Goal: Contribute content: Contribute content

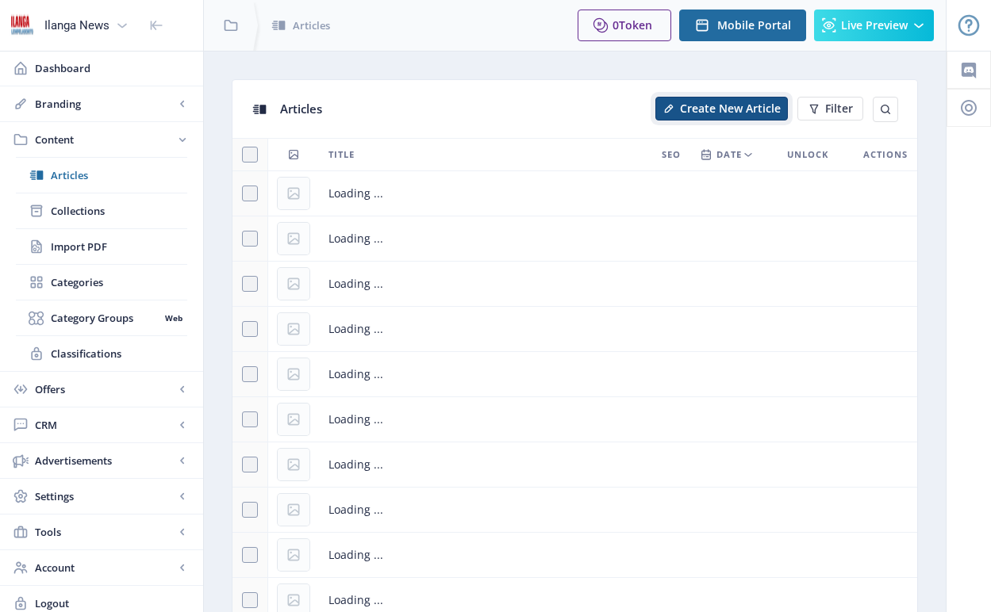
click at [716, 112] on span "Create New Article" at bounding box center [730, 108] width 101 height 13
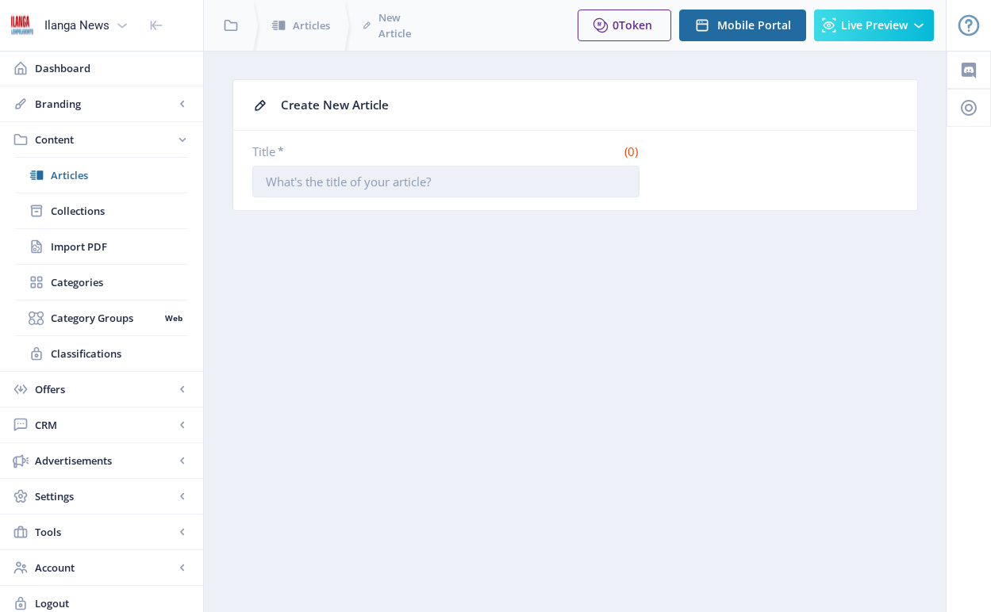
click at [486, 180] on input "Title *" at bounding box center [445, 182] width 387 height 32
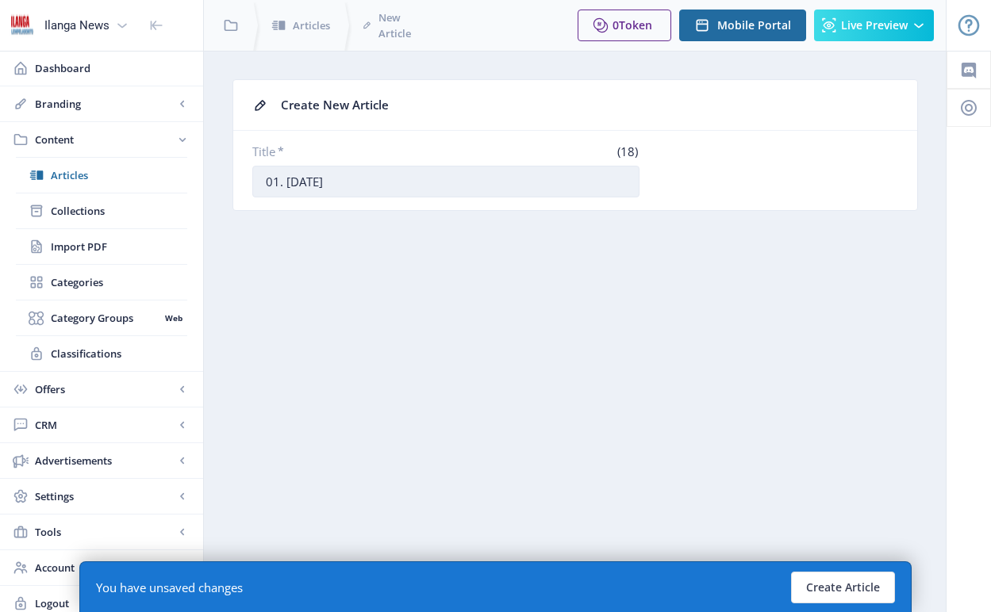
drag, startPoint x: 285, startPoint y: 182, endPoint x: 299, endPoint y: 180, distance: 14.4
click at [299, 180] on input "01. [DATE]" at bounding box center [445, 182] width 387 height 32
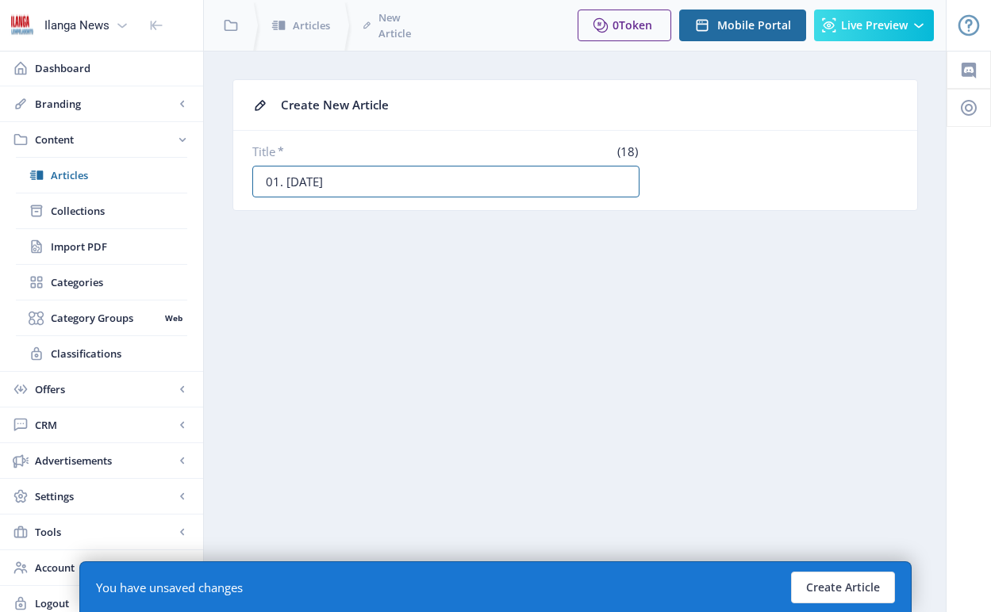
drag, startPoint x: 303, startPoint y: 183, endPoint x: 336, endPoint y: 159, distance: 40.9
click at [340, 183] on input "01. [DATE]" at bounding box center [445, 182] width 387 height 32
type input "01. [DATE]"
click at [883, 587] on button "Create Article" at bounding box center [843, 588] width 104 height 32
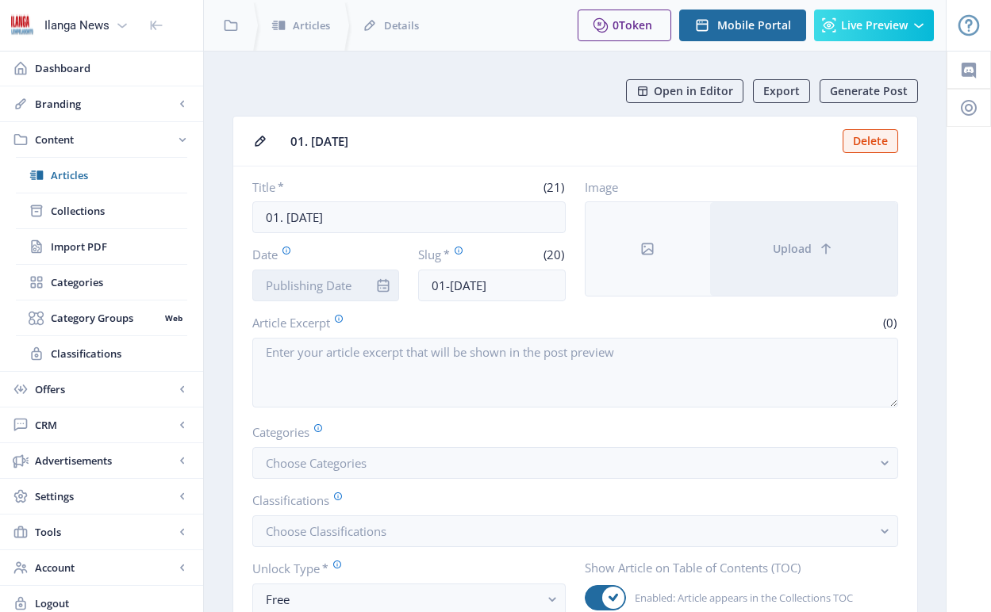
click at [359, 284] on input "Date" at bounding box center [326, 286] width 148 height 32
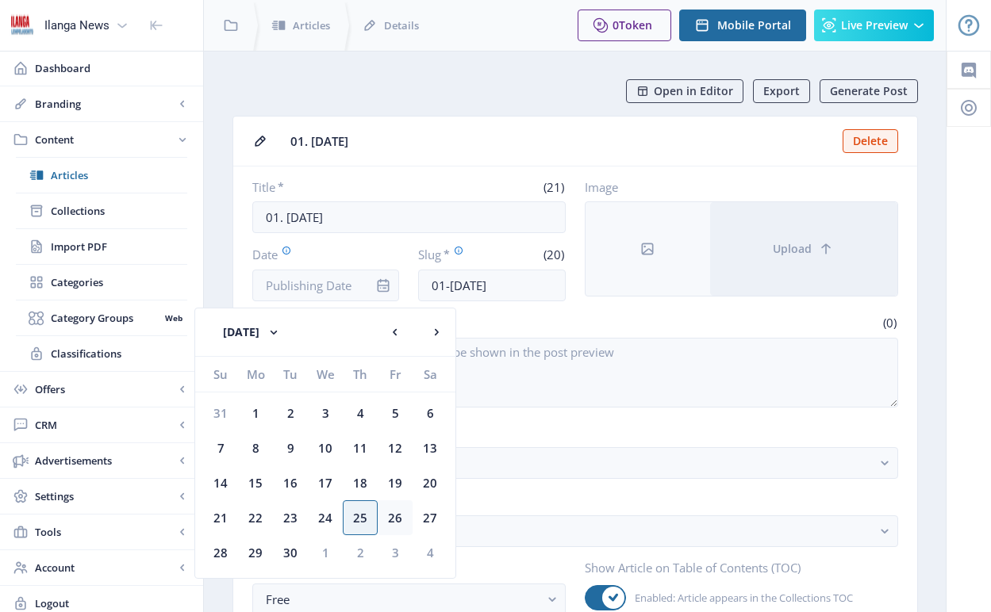
click at [396, 524] on div "26" at bounding box center [395, 518] width 35 height 35
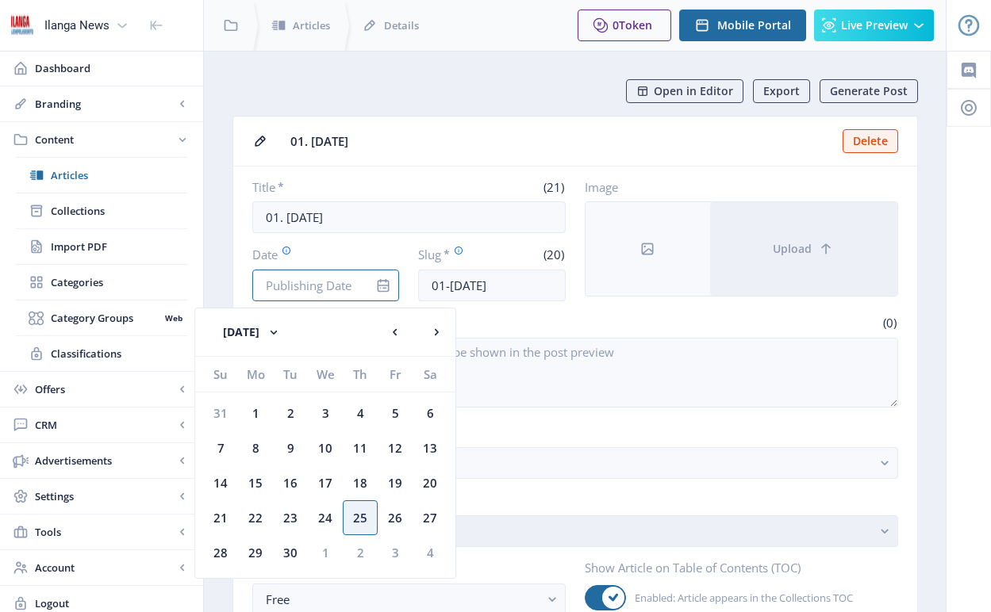
type input "[DATE]"
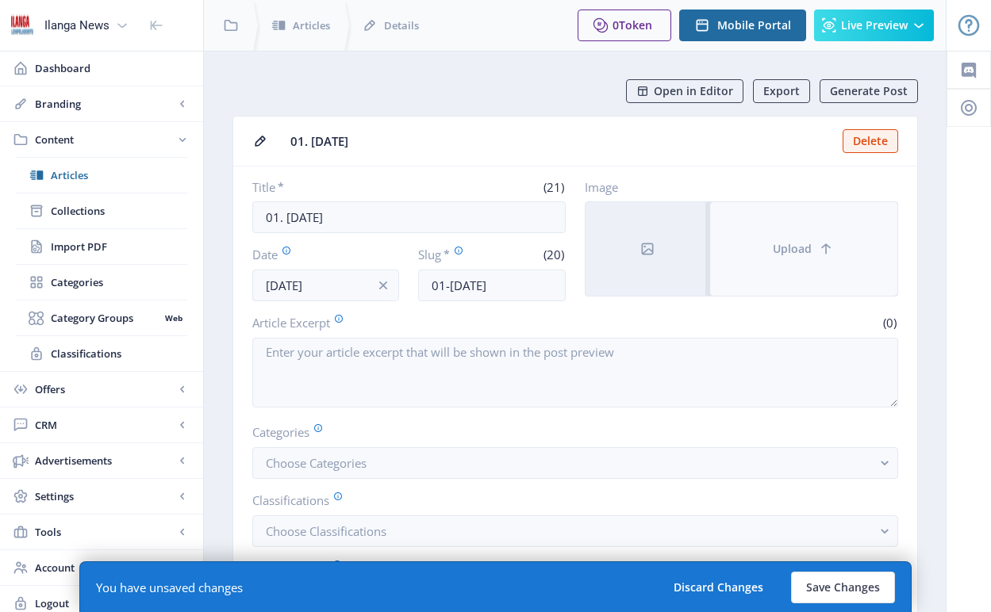
click at [788, 256] on button "Upload" at bounding box center [803, 249] width 187 height 94
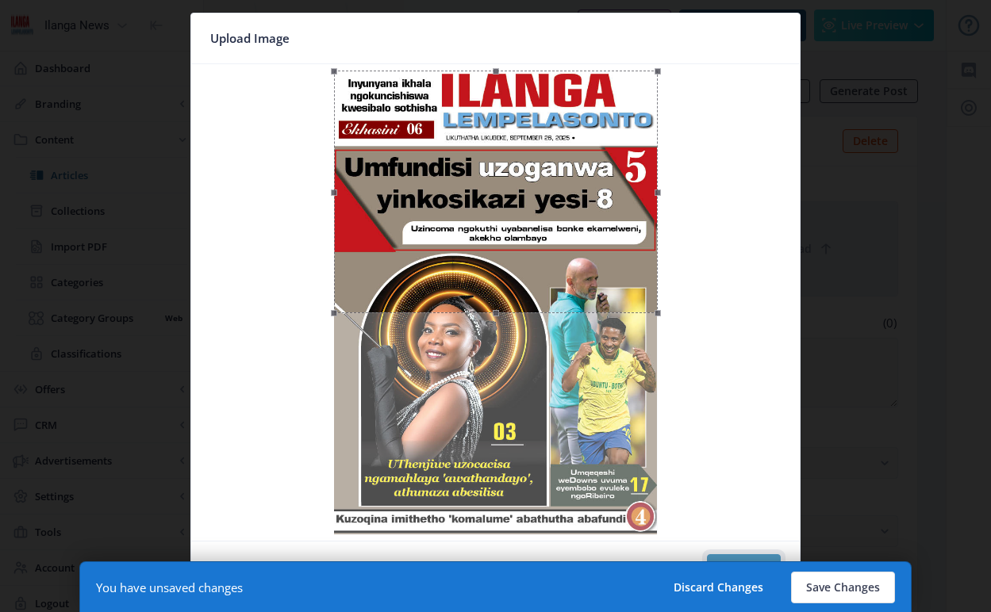
click at [766, 559] on button "Confirm" at bounding box center [744, 571] width 74 height 32
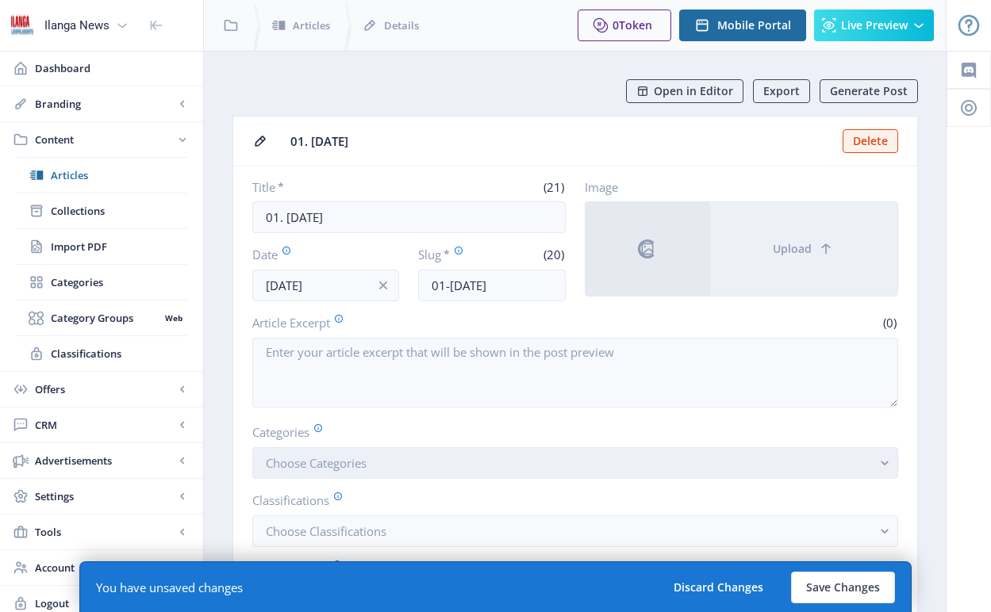
click at [398, 462] on button "Choose Categories" at bounding box center [575, 463] width 646 height 32
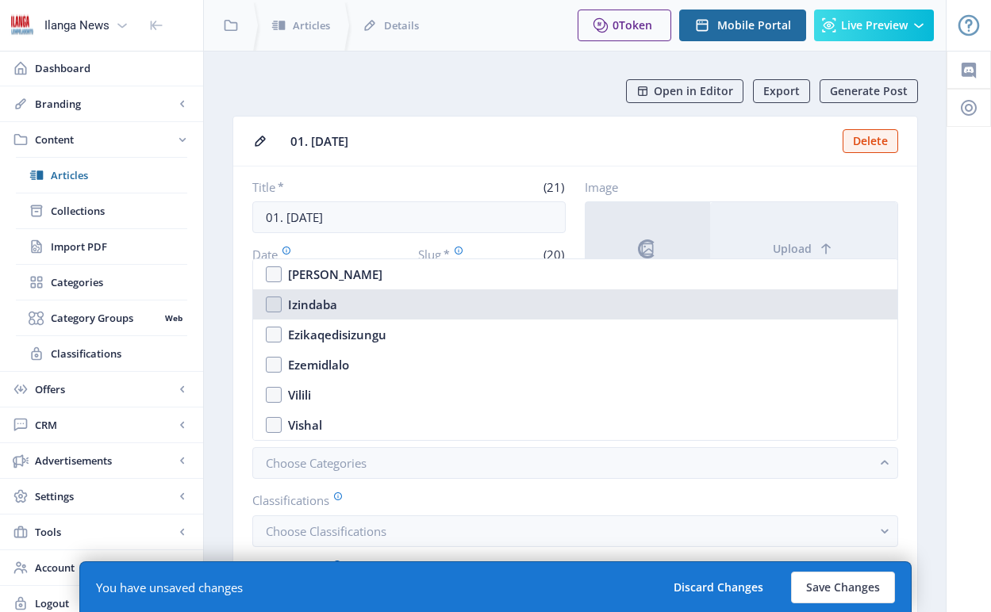
click at [273, 303] on nb-option "Izindaba" at bounding box center [575, 305] width 644 height 30
checkbox input "true"
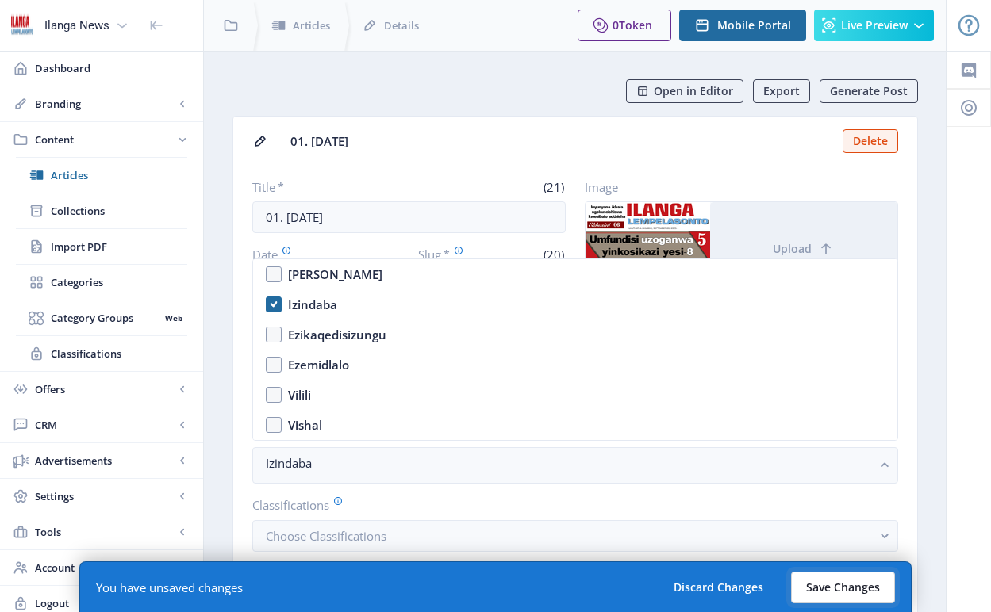
click at [857, 583] on button "Save Changes" at bounding box center [843, 588] width 104 height 32
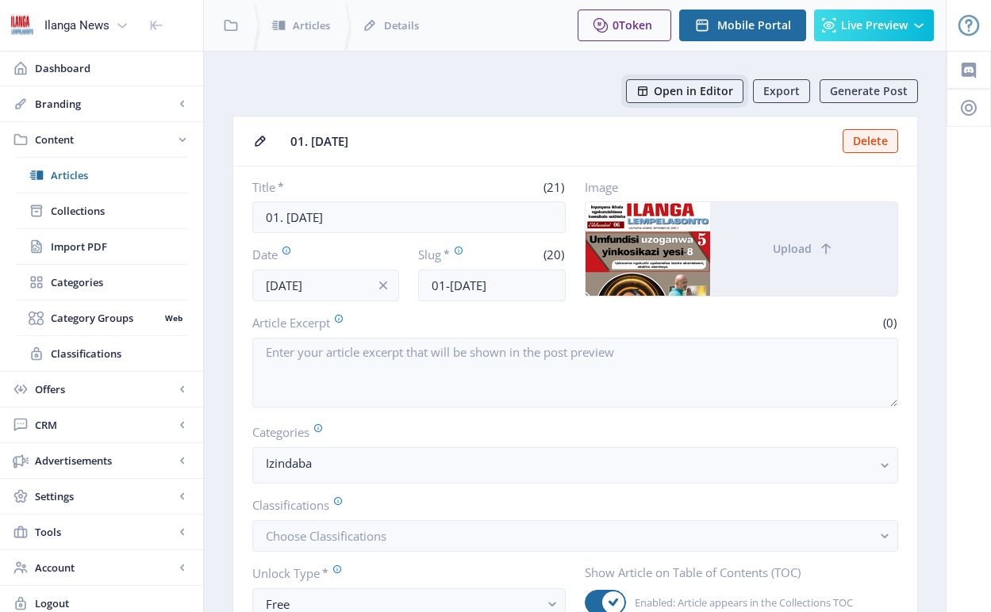
click at [712, 94] on span "Open in Editor" at bounding box center [693, 91] width 79 height 13
click at [87, 209] on span "Collections" at bounding box center [119, 211] width 136 height 16
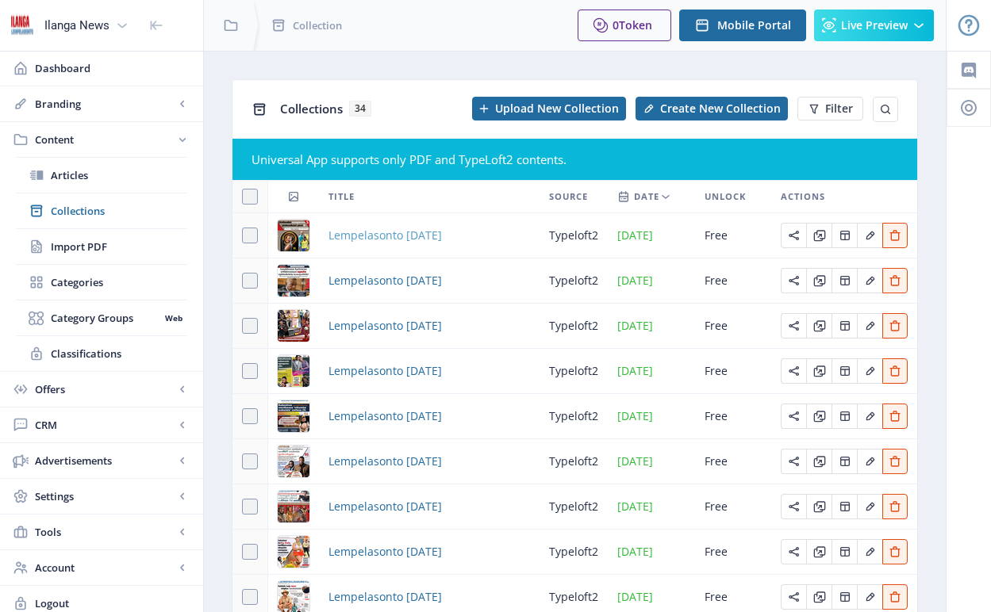
click at [365, 232] on span "Lempelasonto [DATE]" at bounding box center [384, 235] width 113 height 19
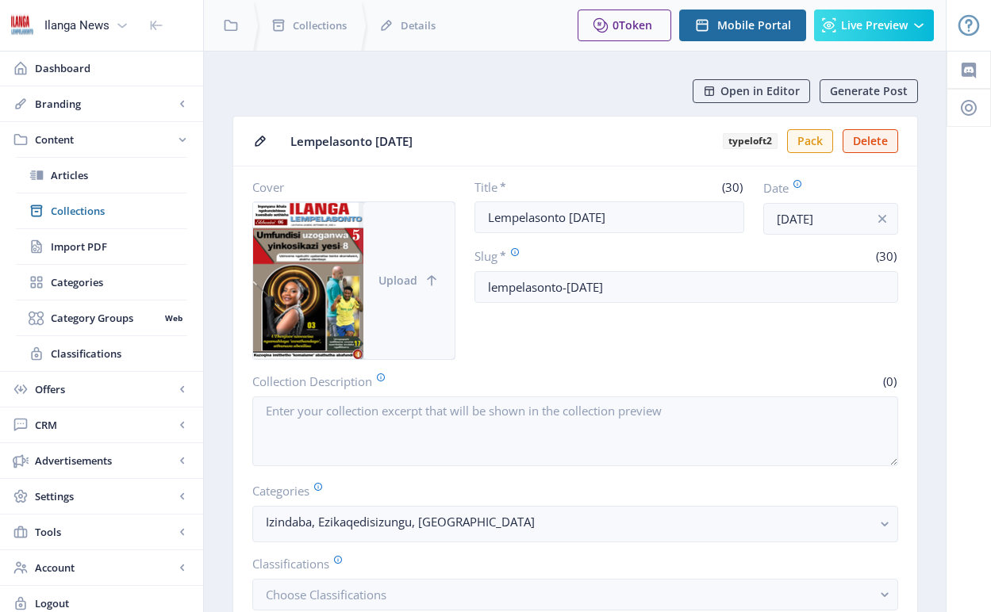
click at [411, 282] on span "Upload" at bounding box center [397, 280] width 39 height 13
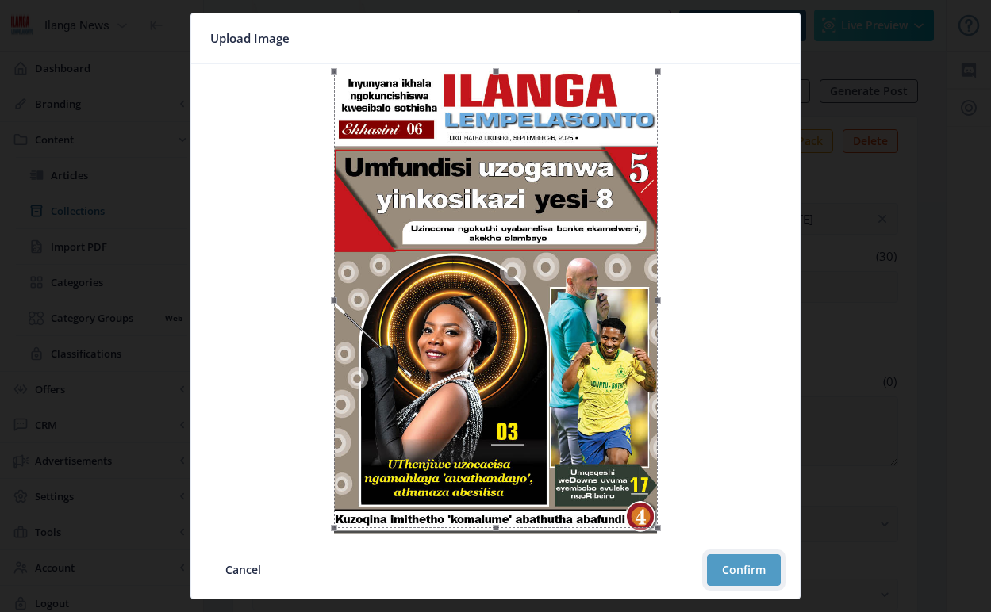
click at [763, 571] on button "Confirm" at bounding box center [744, 571] width 74 height 32
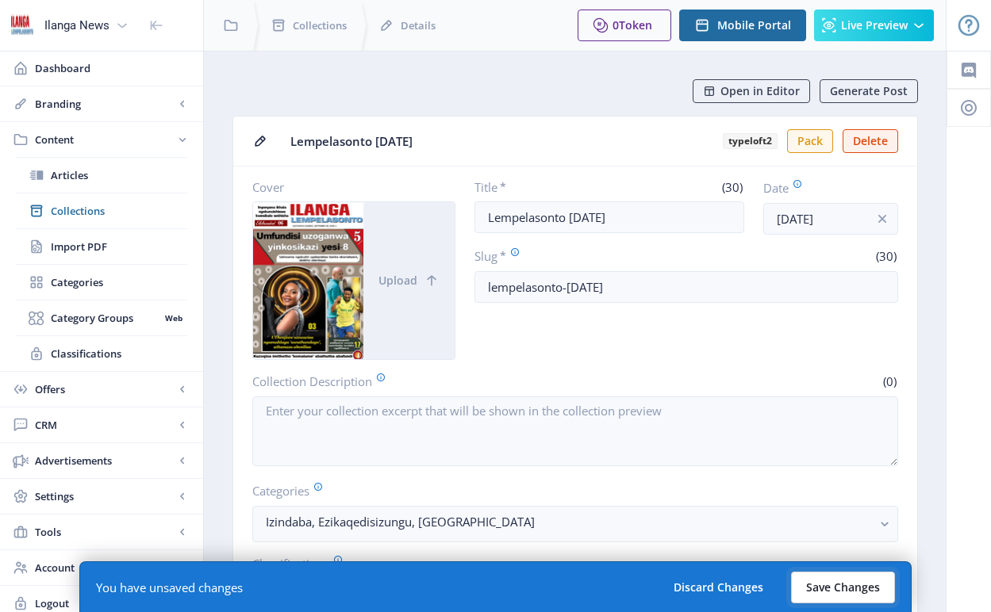
click at [861, 591] on button "Save Changes" at bounding box center [843, 588] width 104 height 32
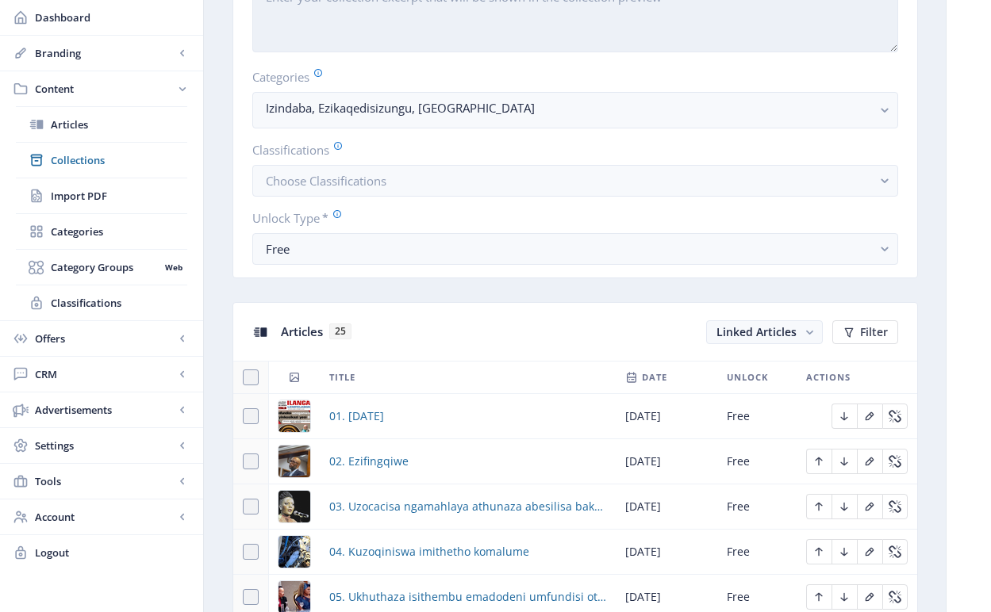
scroll to position [542, 0]
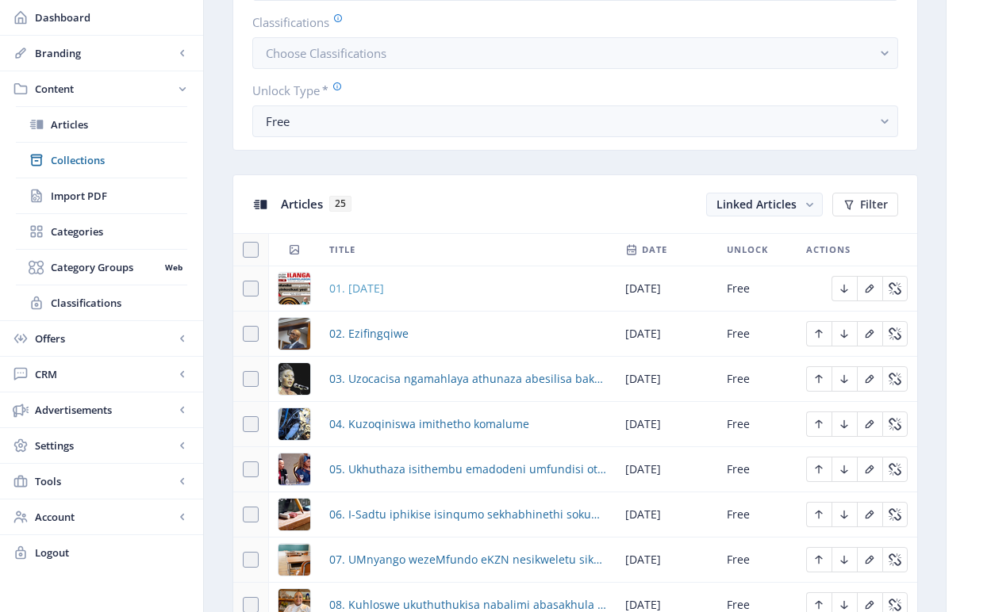
click at [384, 286] on span "01. [DATE]" at bounding box center [356, 288] width 55 height 19
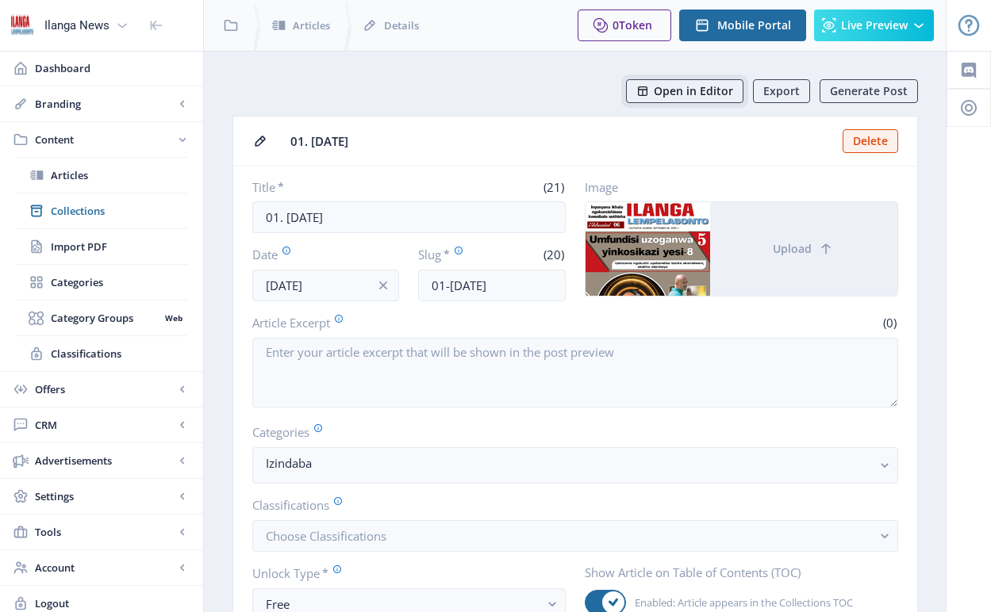
click at [700, 87] on span "Open in Editor" at bounding box center [693, 91] width 79 height 13
click at [90, 212] on span "Collections" at bounding box center [119, 211] width 136 height 16
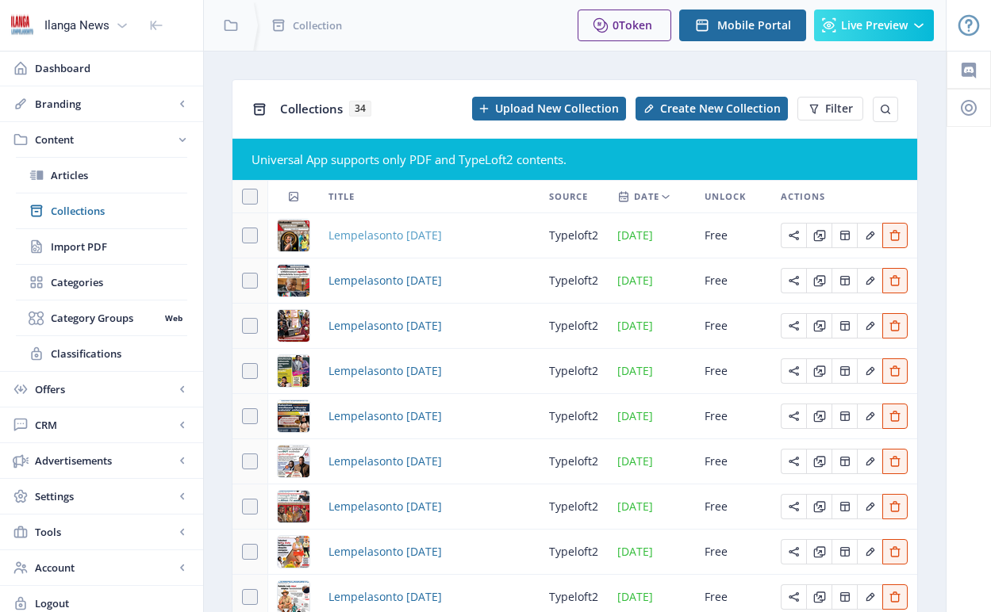
click at [442, 233] on span "Lempelasonto [DATE]" at bounding box center [384, 235] width 113 height 19
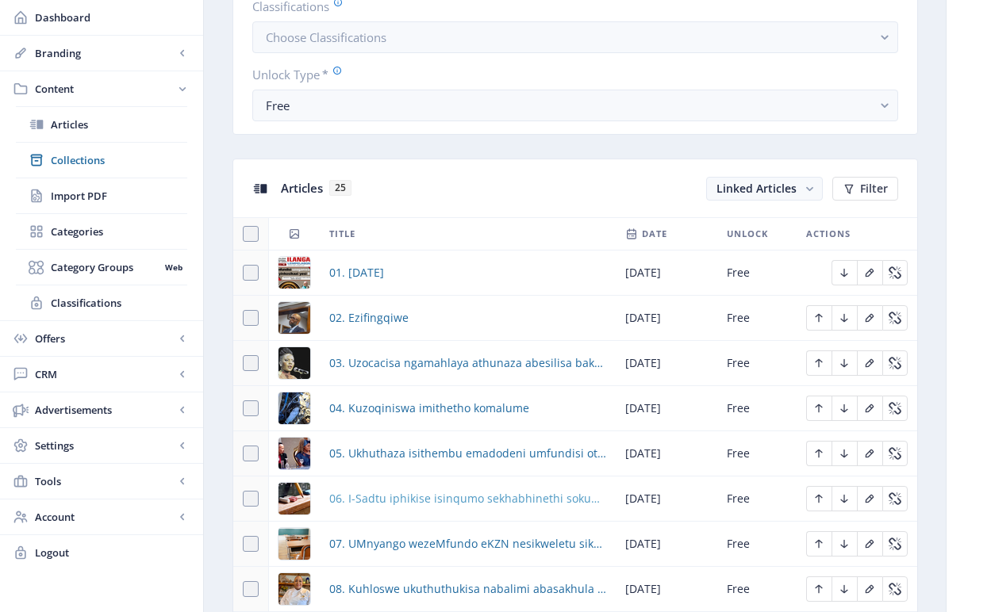
scroll to position [566, 0]
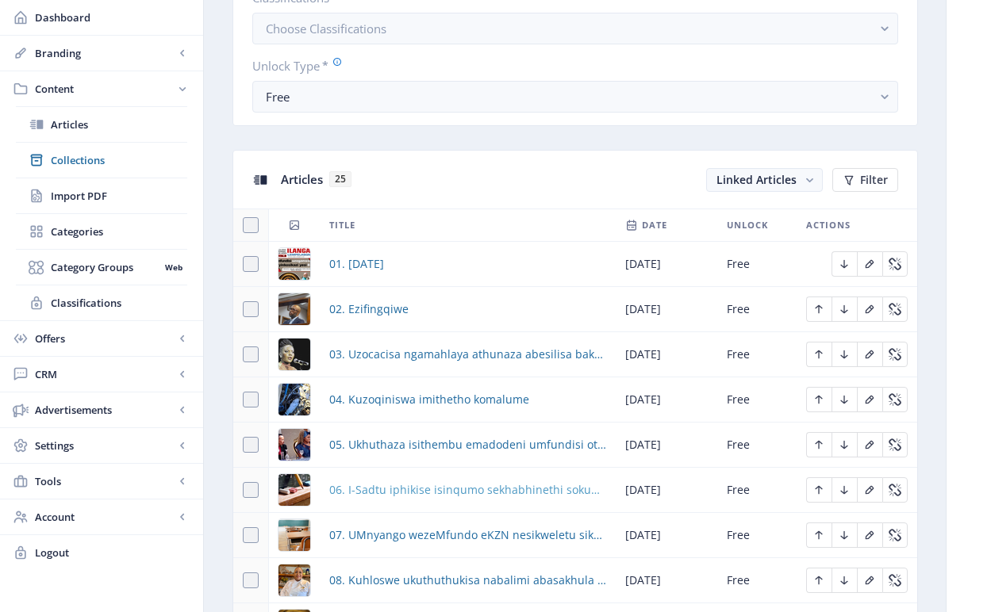
click at [452, 493] on span "06. I-Sadtu iphikise isinqumo sekhabhinethi sokuncishiswa kwwezikhala zothisha …" at bounding box center [467, 490] width 277 height 19
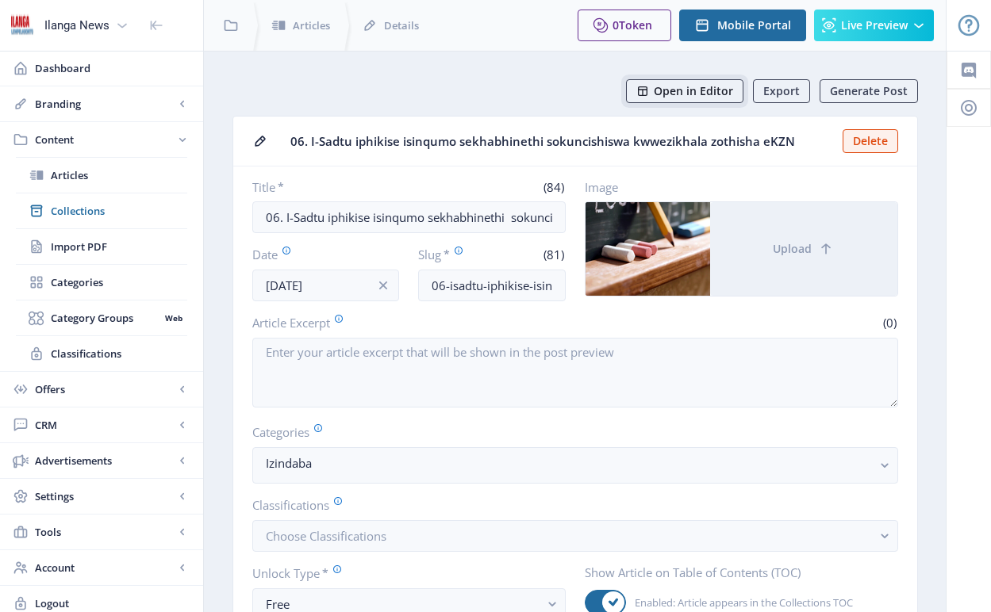
click at [704, 86] on span "Open in Editor" at bounding box center [693, 91] width 79 height 13
click at [99, 210] on span "Collections" at bounding box center [119, 211] width 136 height 16
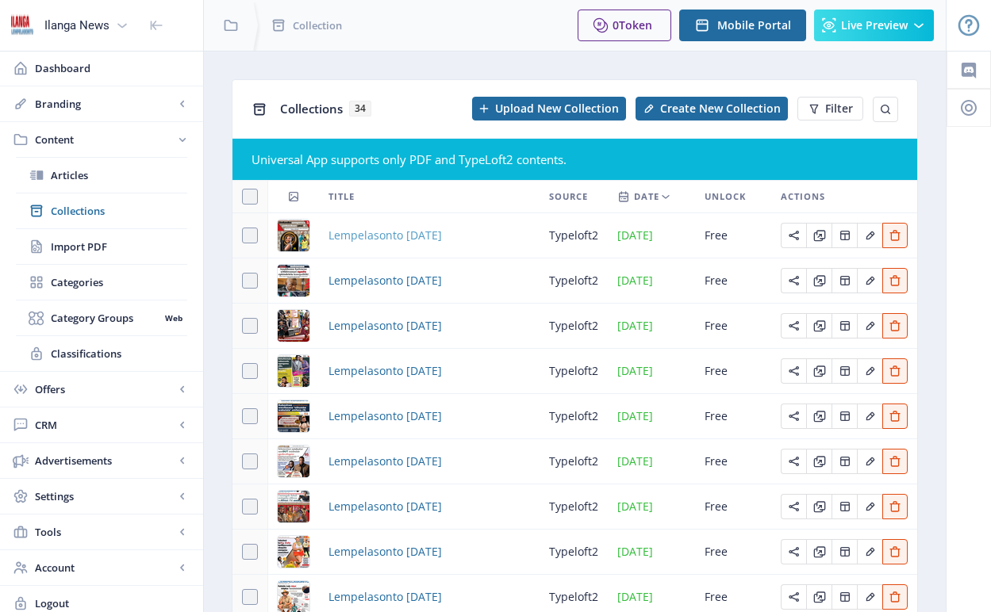
click at [442, 236] on span "Lempelasonto [DATE]" at bounding box center [384, 235] width 113 height 19
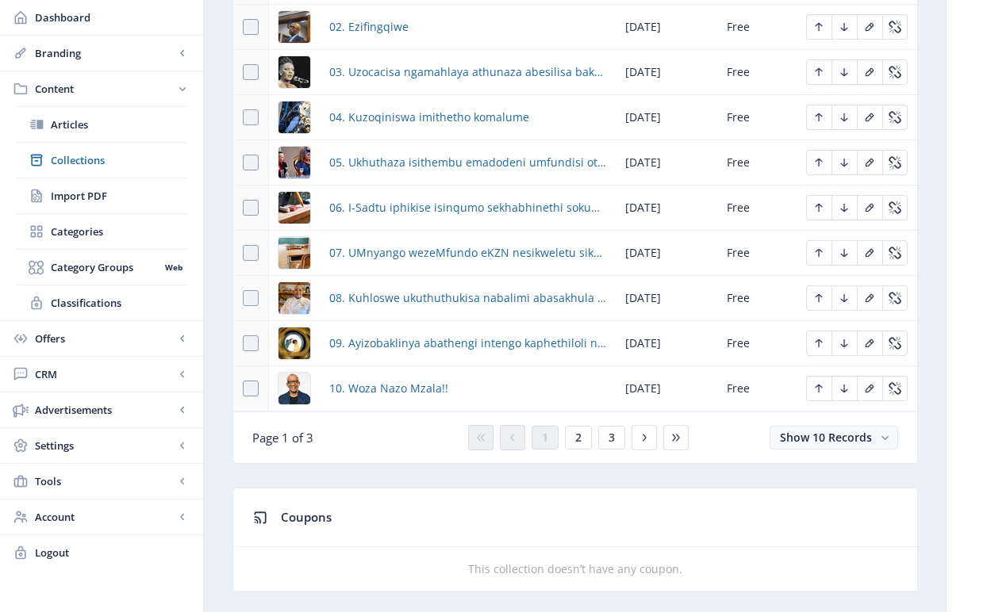
scroll to position [851, 0]
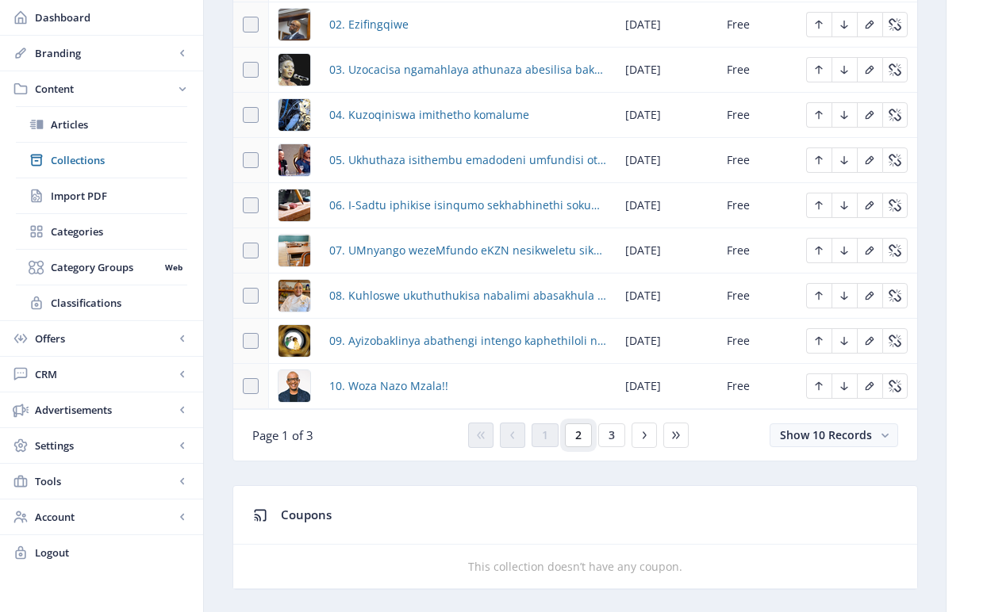
click at [585, 435] on button "2" at bounding box center [578, 436] width 27 height 24
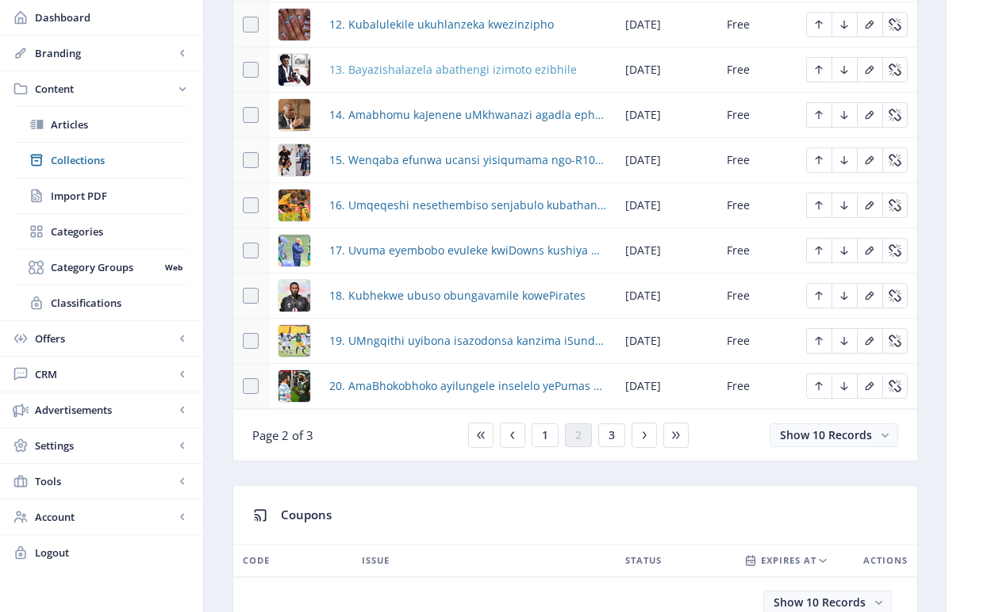
click at [405, 74] on span "13. Bayazishalazela abathengi izimoto ezibhile" at bounding box center [453, 69] width 248 height 19
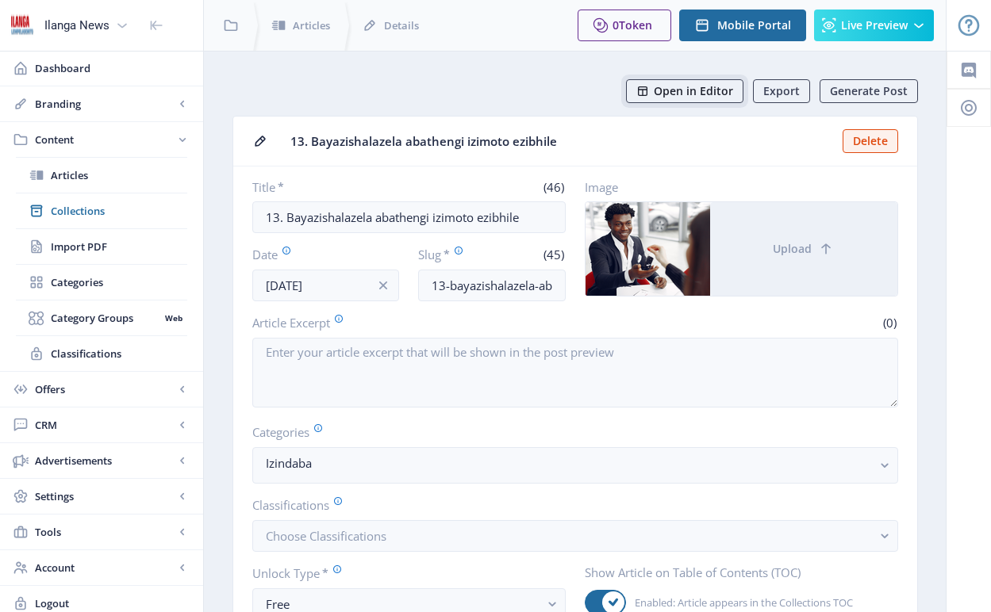
click at [694, 94] on span "Open in Editor" at bounding box center [693, 91] width 79 height 13
click at [99, 209] on span "Collections" at bounding box center [119, 211] width 136 height 16
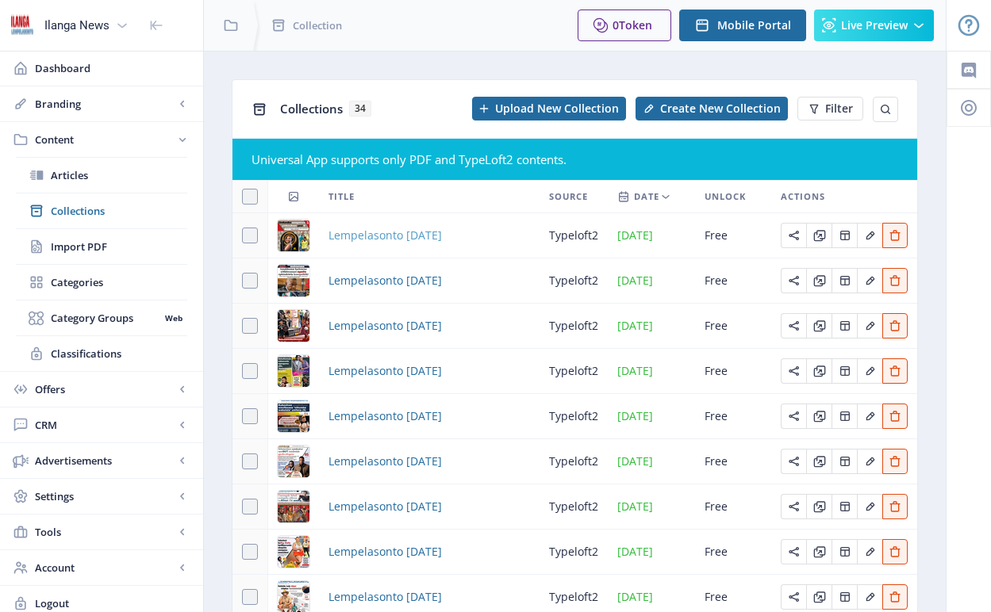
click at [374, 235] on span "Lempelasonto [DATE]" at bounding box center [384, 235] width 113 height 19
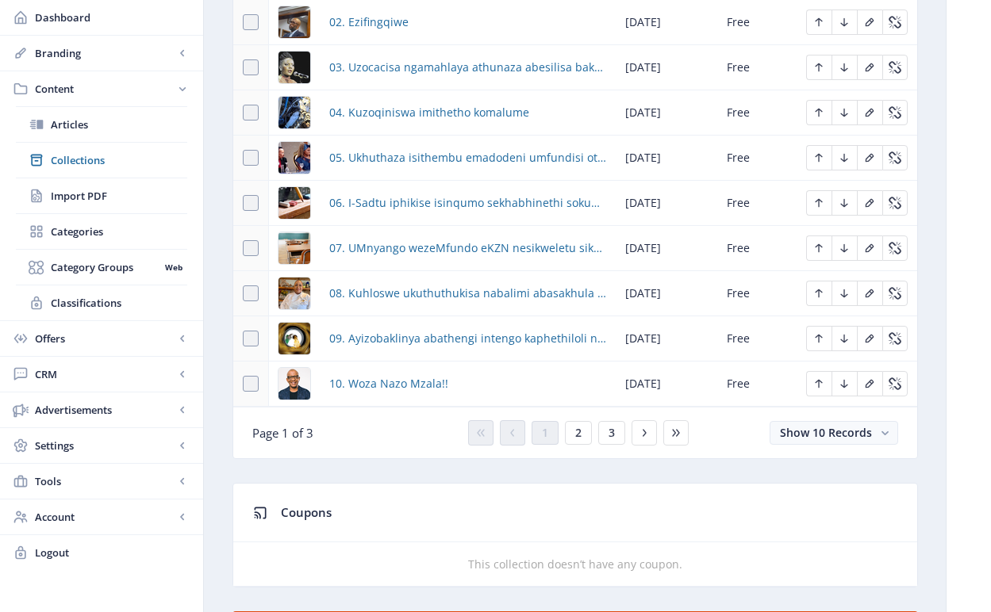
scroll to position [1211, 0]
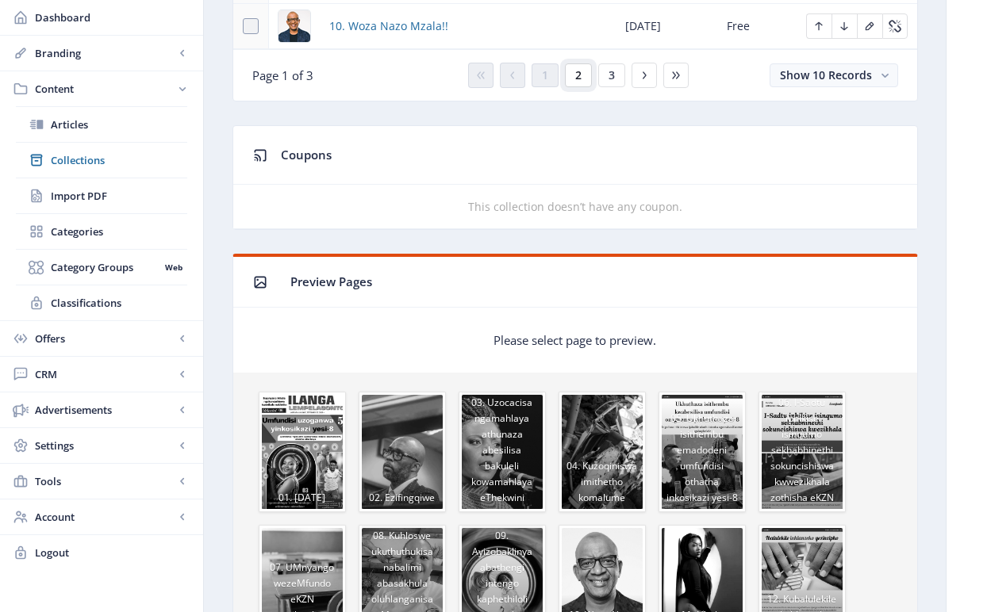
click at [575, 78] on span "2" at bounding box center [578, 75] width 6 height 13
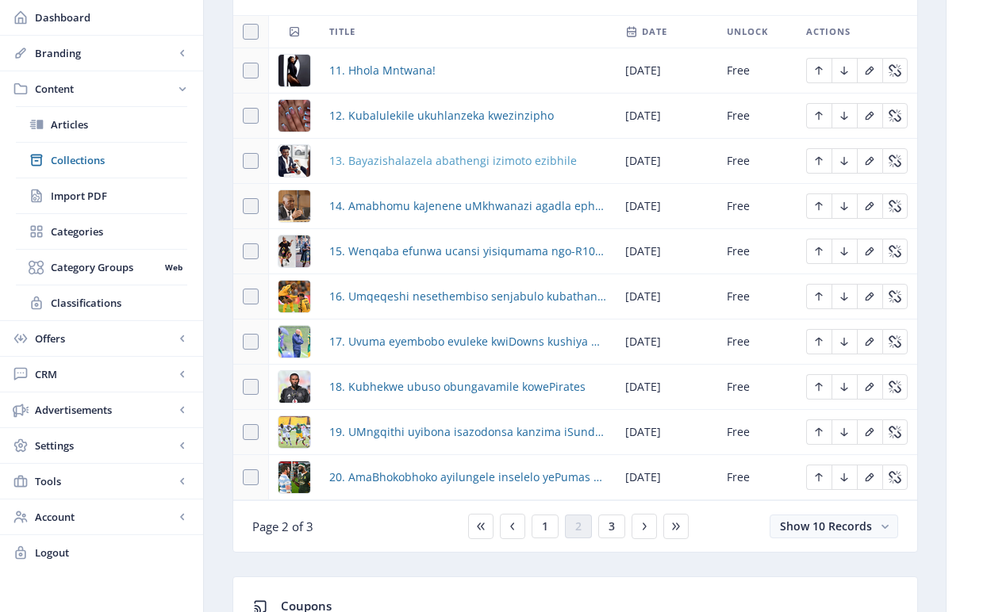
scroll to position [751, 0]
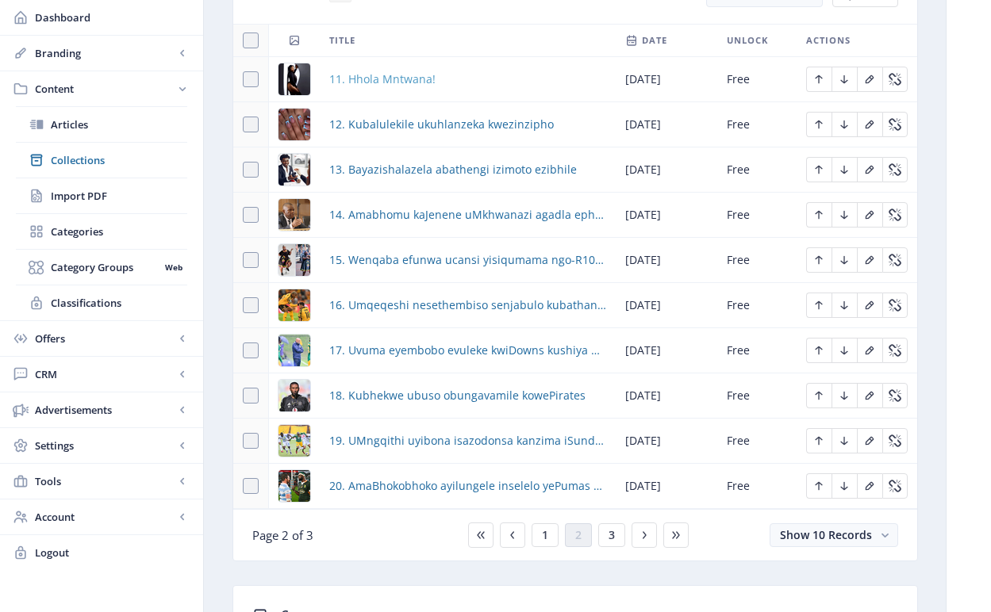
click at [413, 80] on span "11. Hhola Mntwana!" at bounding box center [382, 79] width 106 height 19
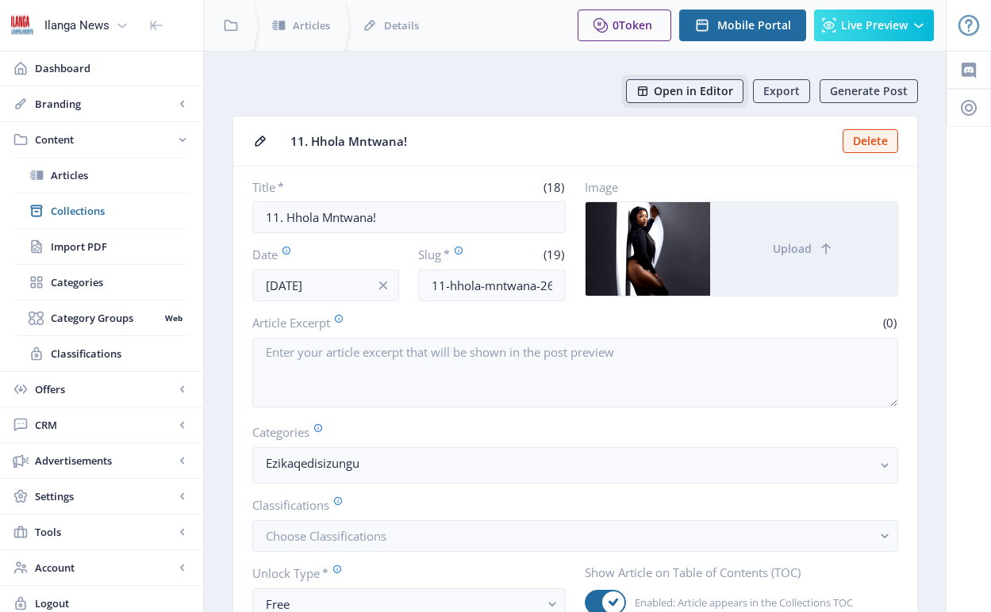
click at [698, 90] on span "Open in Editor" at bounding box center [693, 91] width 79 height 13
click at [92, 208] on span "Collections" at bounding box center [119, 211] width 136 height 16
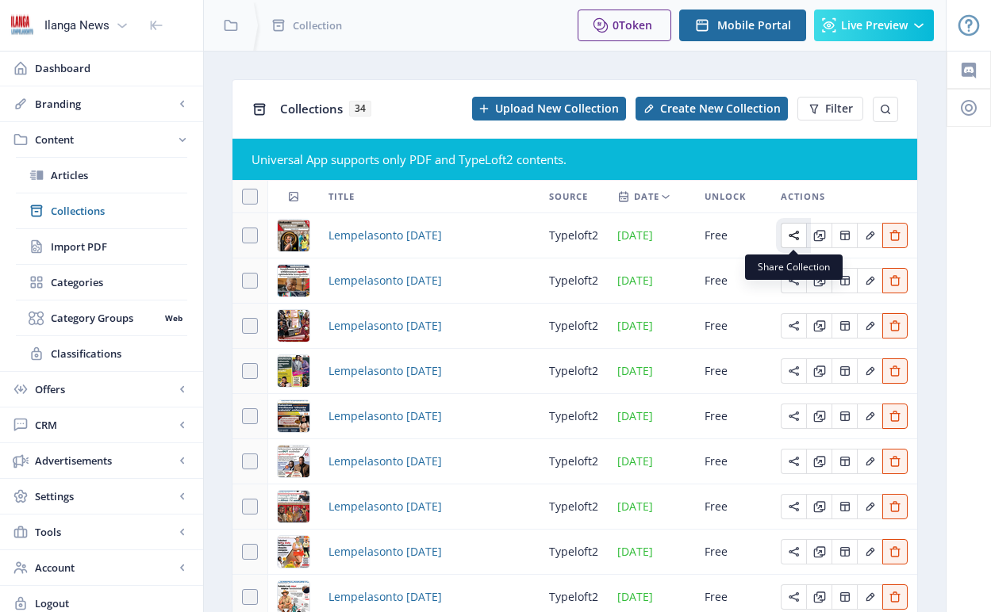
click at [791, 238] on icon "Edit page" at bounding box center [794, 235] width 13 height 13
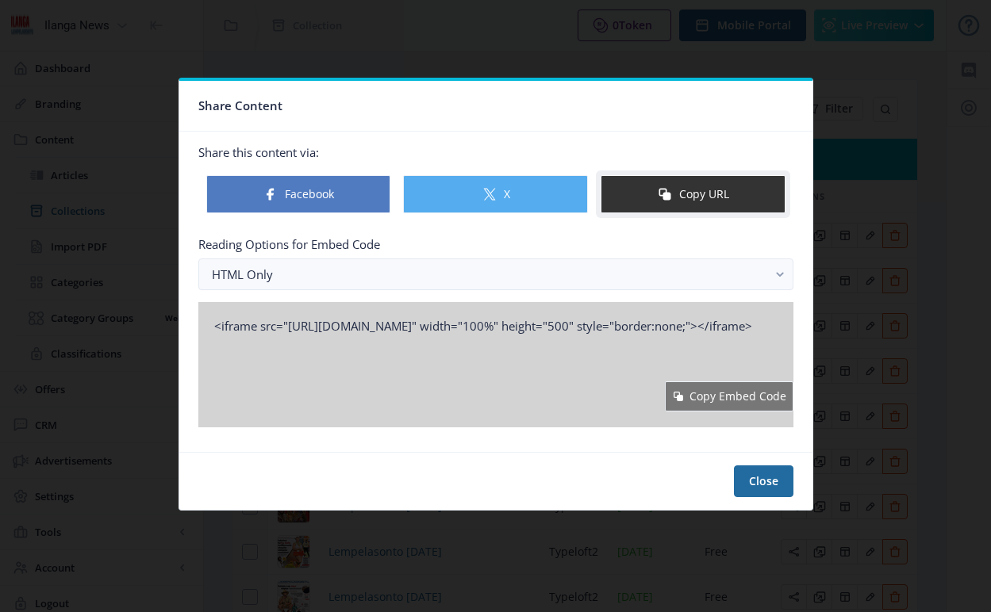
click at [697, 197] on button "Copy URL" at bounding box center [693, 194] width 185 height 38
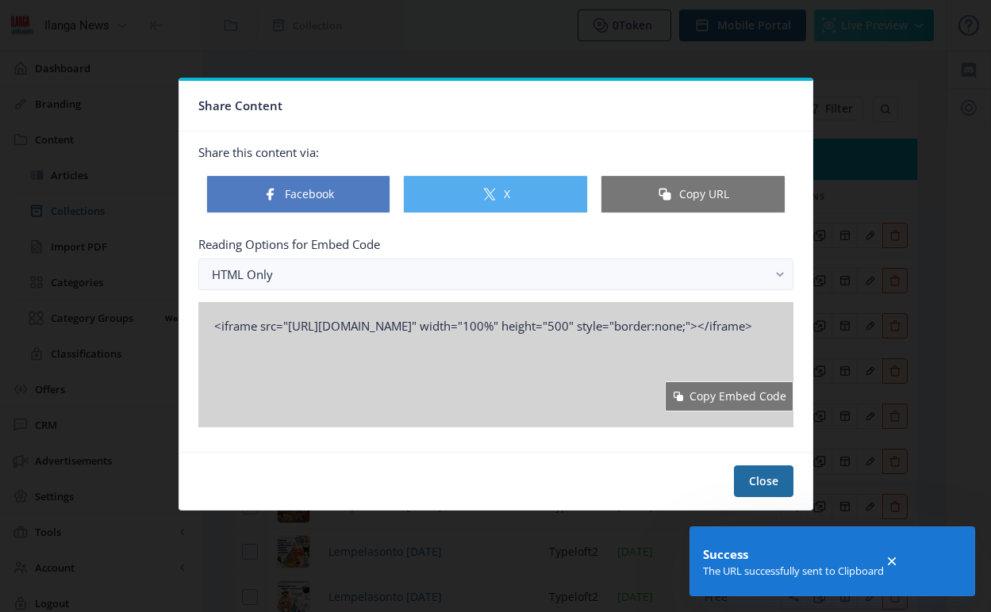
click at [898, 562] on icon at bounding box center [892, 562] width 16 height 16
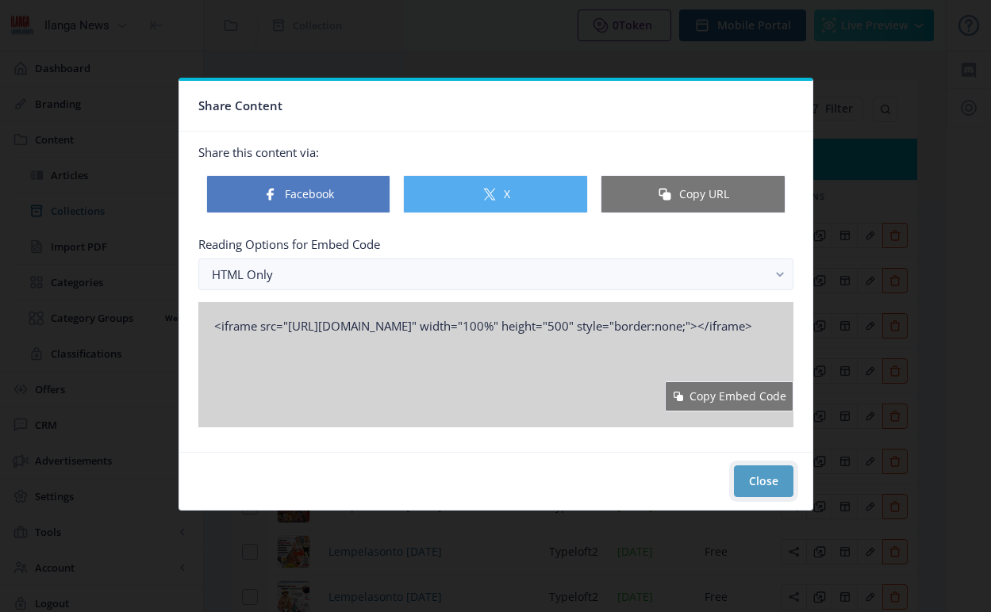
click at [754, 486] on button "Close" at bounding box center [763, 482] width 59 height 32
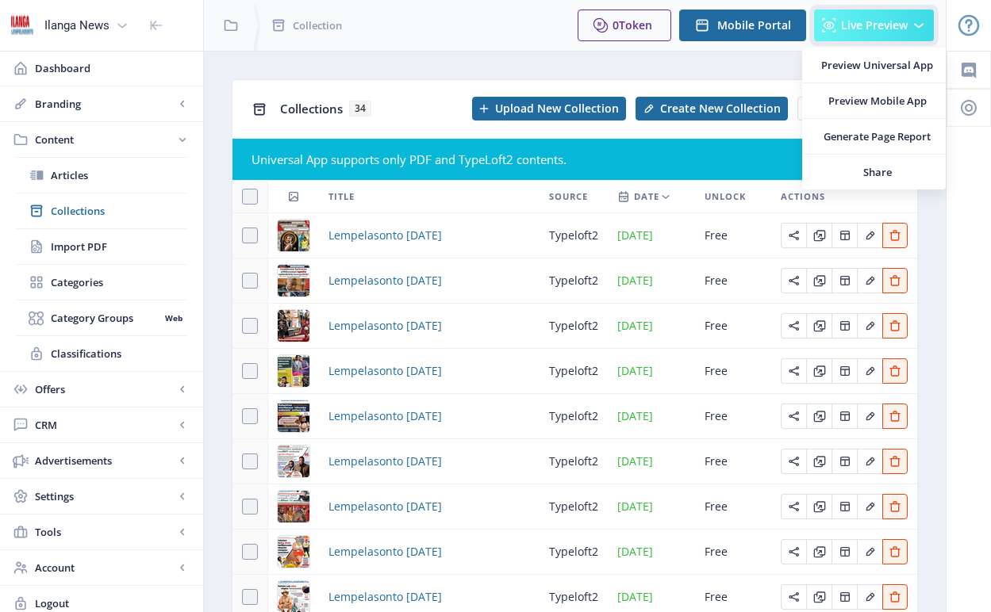
click at [881, 25] on span "Live Preview" at bounding box center [874, 25] width 67 height 13
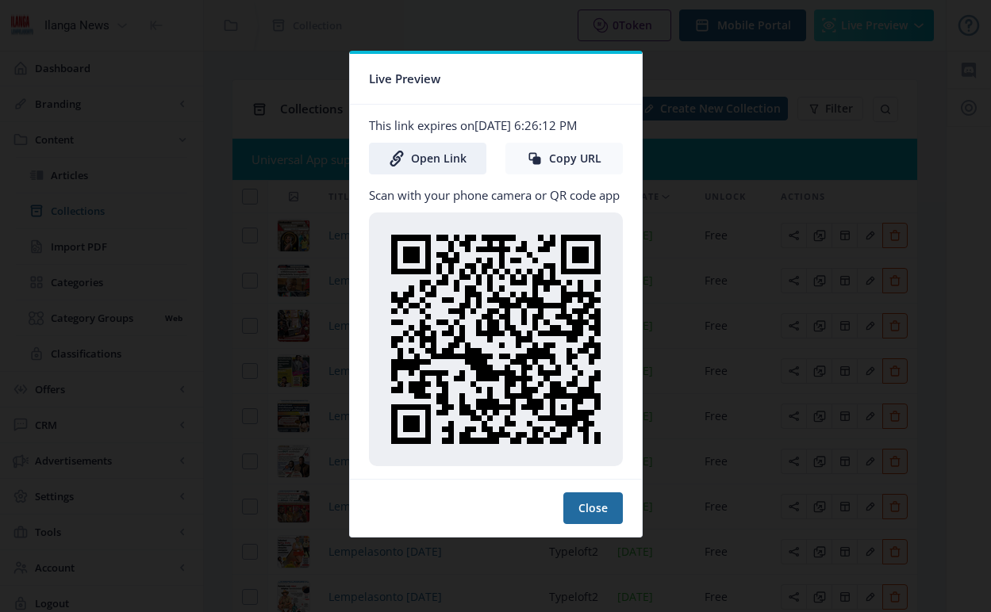
click at [597, 159] on button "Copy URL" at bounding box center [563, 159] width 117 height 32
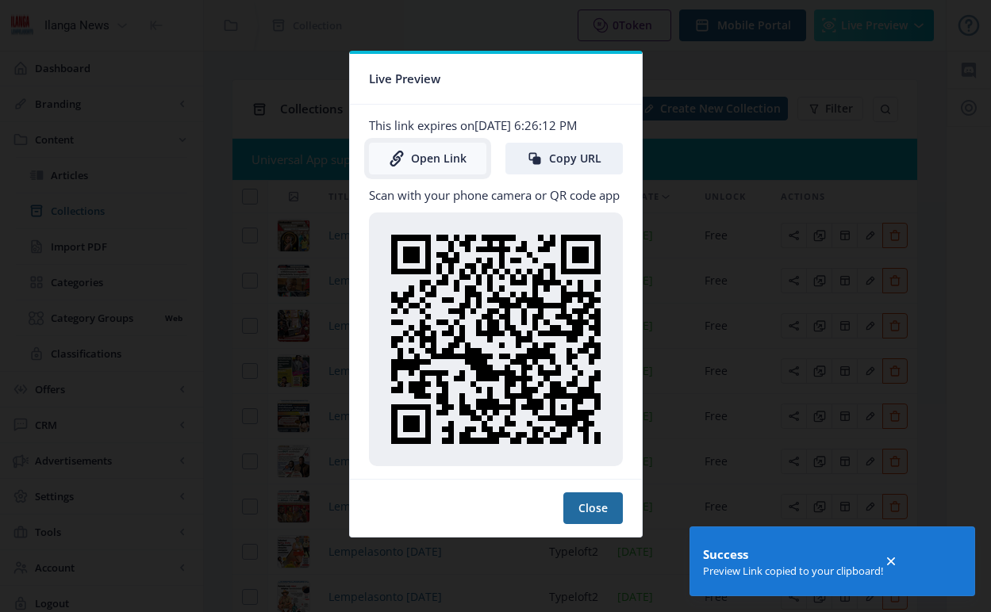
click at [432, 163] on link "Open Link" at bounding box center [427, 159] width 117 height 32
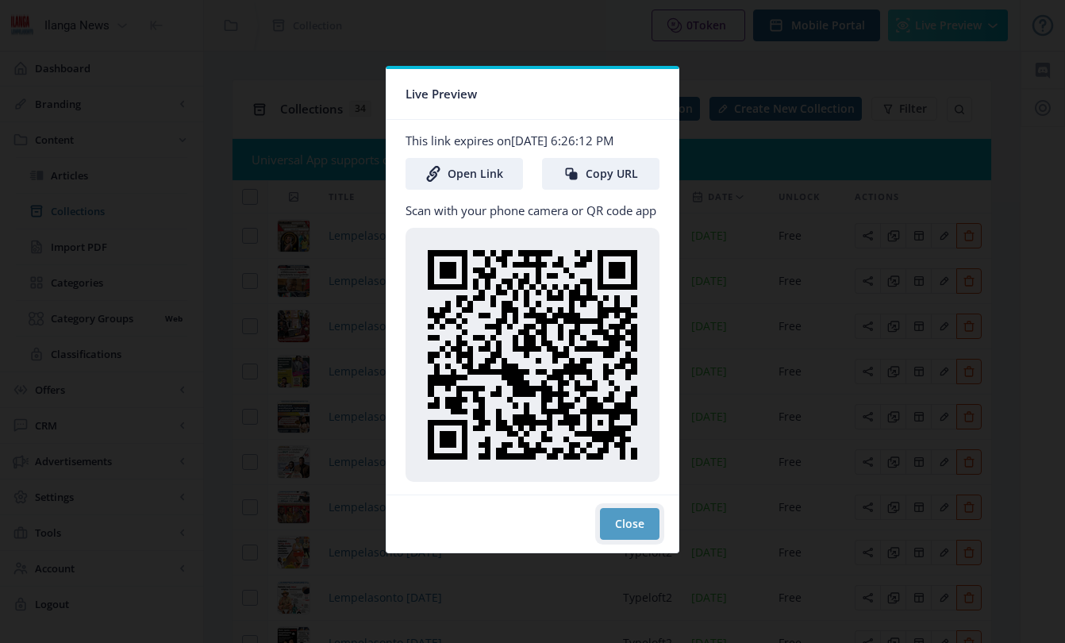
click at [638, 517] on button "Close" at bounding box center [629, 524] width 59 height 32
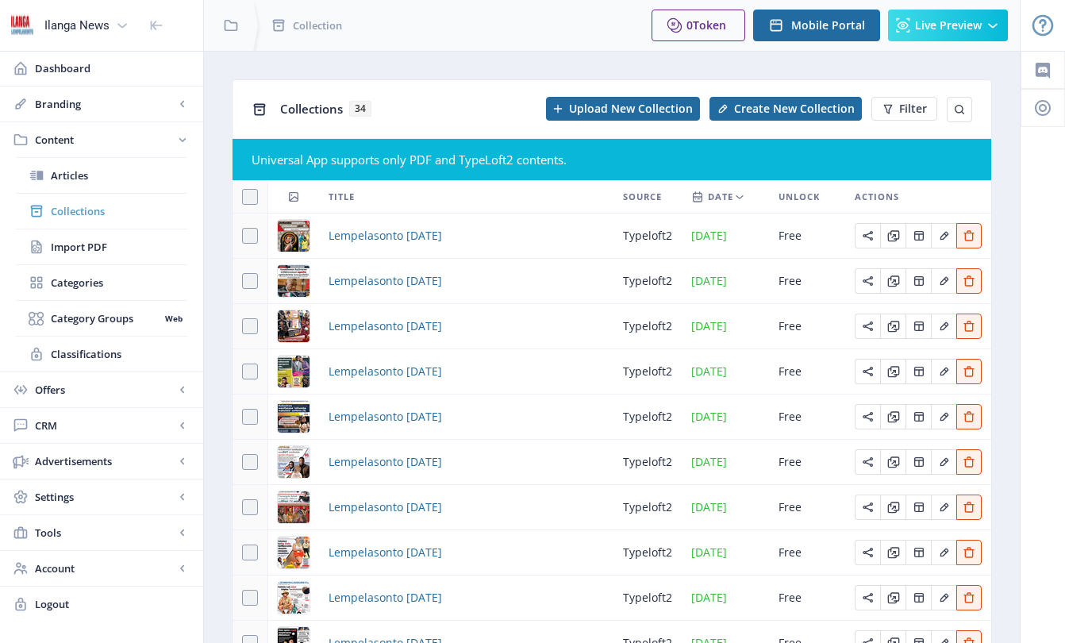
click at [90, 214] on span "Collections" at bounding box center [119, 211] width 136 height 16
click at [383, 236] on span "Lempelasonto [DATE]" at bounding box center [384, 235] width 113 height 19
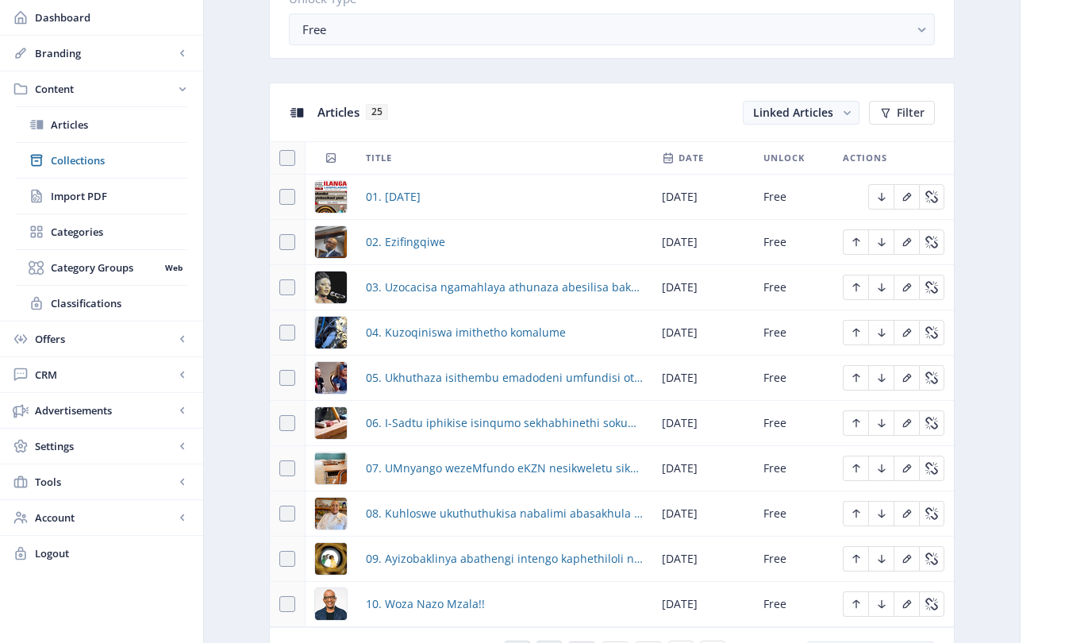
scroll to position [819, 0]
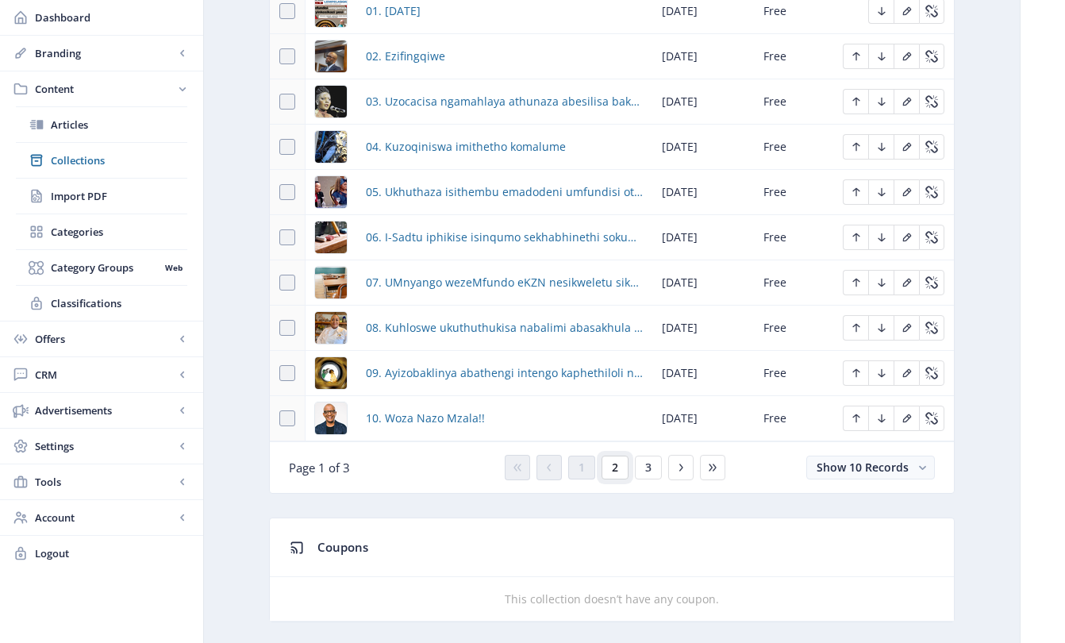
click at [614, 472] on span "2" at bounding box center [615, 467] width 6 height 13
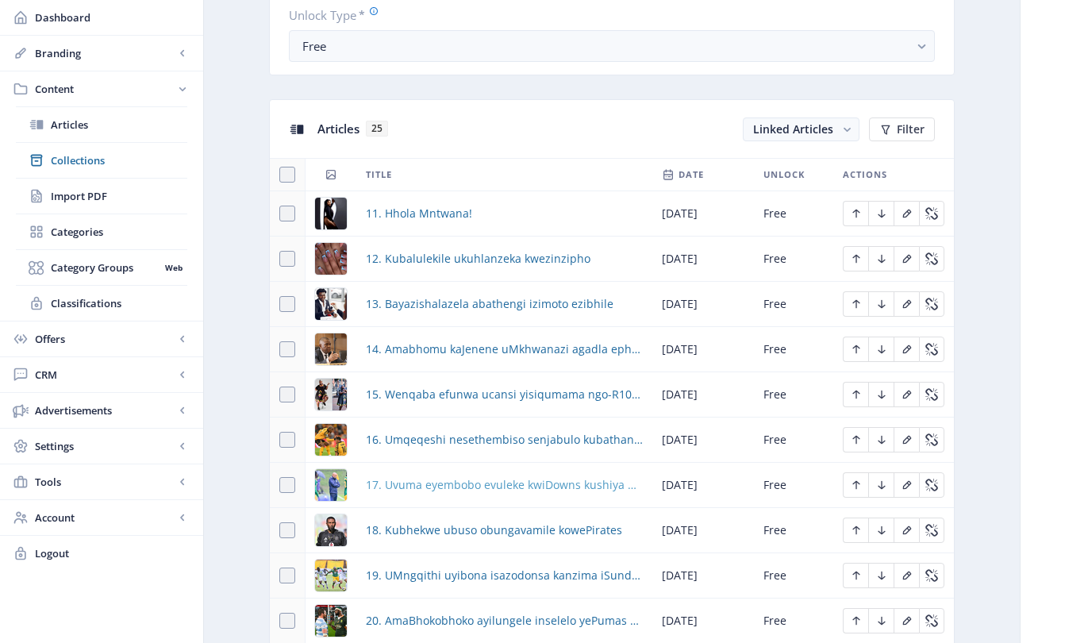
scroll to position [527, 0]
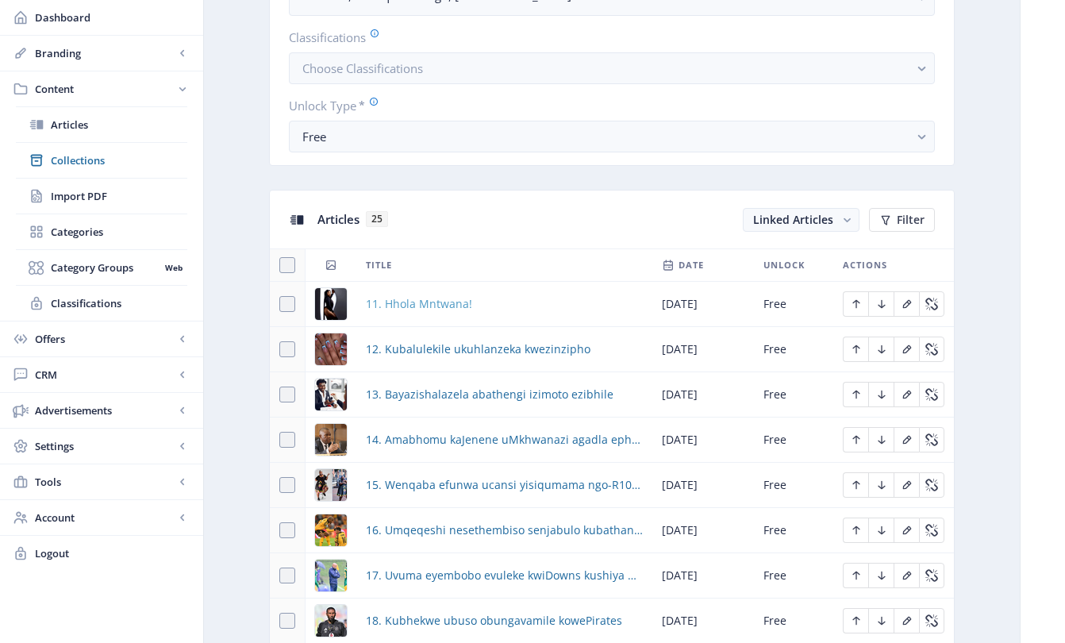
click at [444, 307] on span "11. Hhola Mntwana!" at bounding box center [419, 303] width 106 height 19
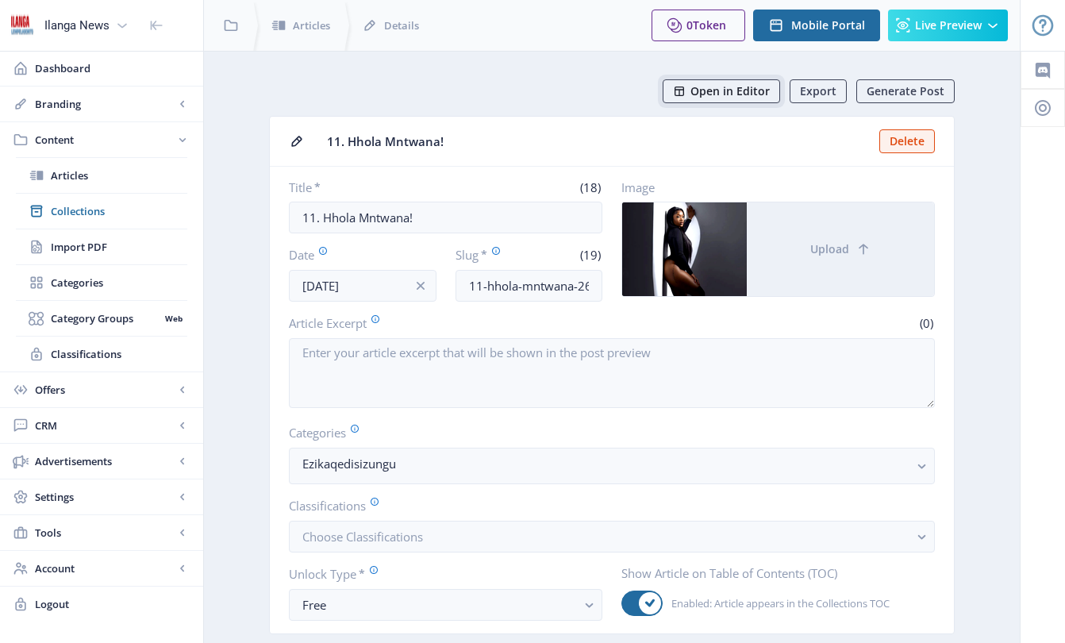
click at [754, 88] on span "Open in Editor" at bounding box center [729, 91] width 79 height 13
click at [93, 213] on span "Collections" at bounding box center [119, 211] width 136 height 16
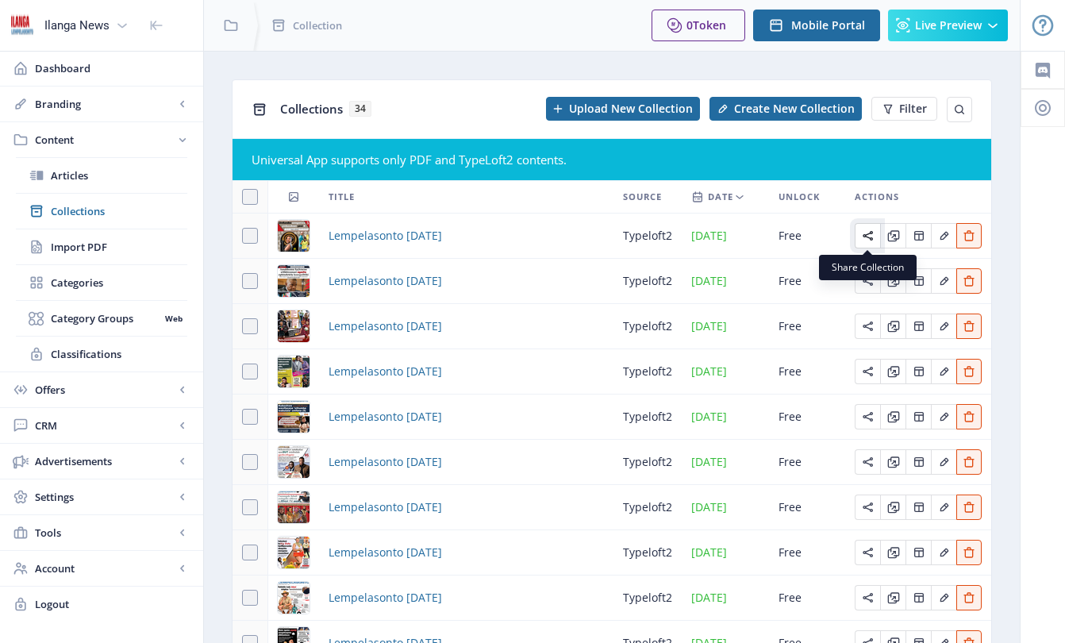
click at [876, 234] on button "Edit page" at bounding box center [866, 235] width 25 height 25
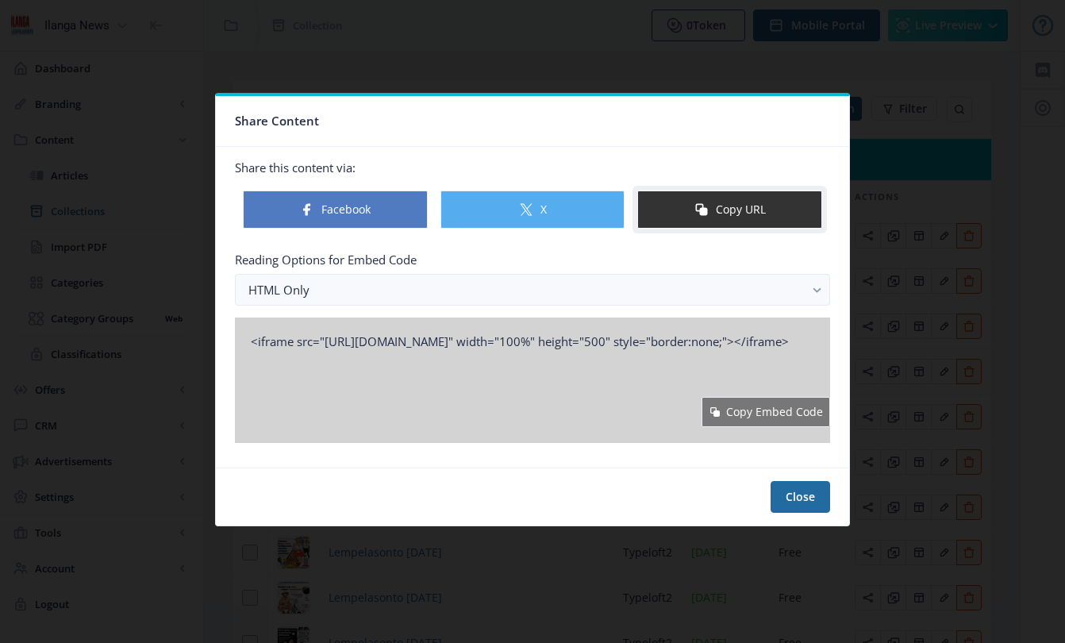
click at [743, 211] on button "Copy URL" at bounding box center [729, 209] width 185 height 38
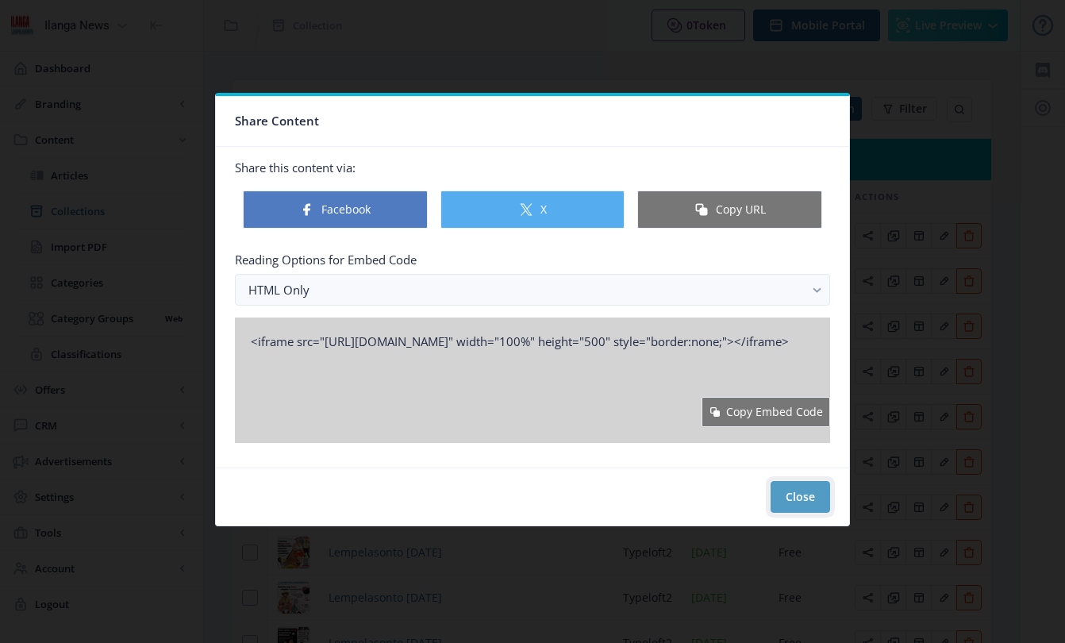
click at [798, 494] on button "Close" at bounding box center [799, 497] width 59 height 32
